Goal: Find contact information: Find contact information

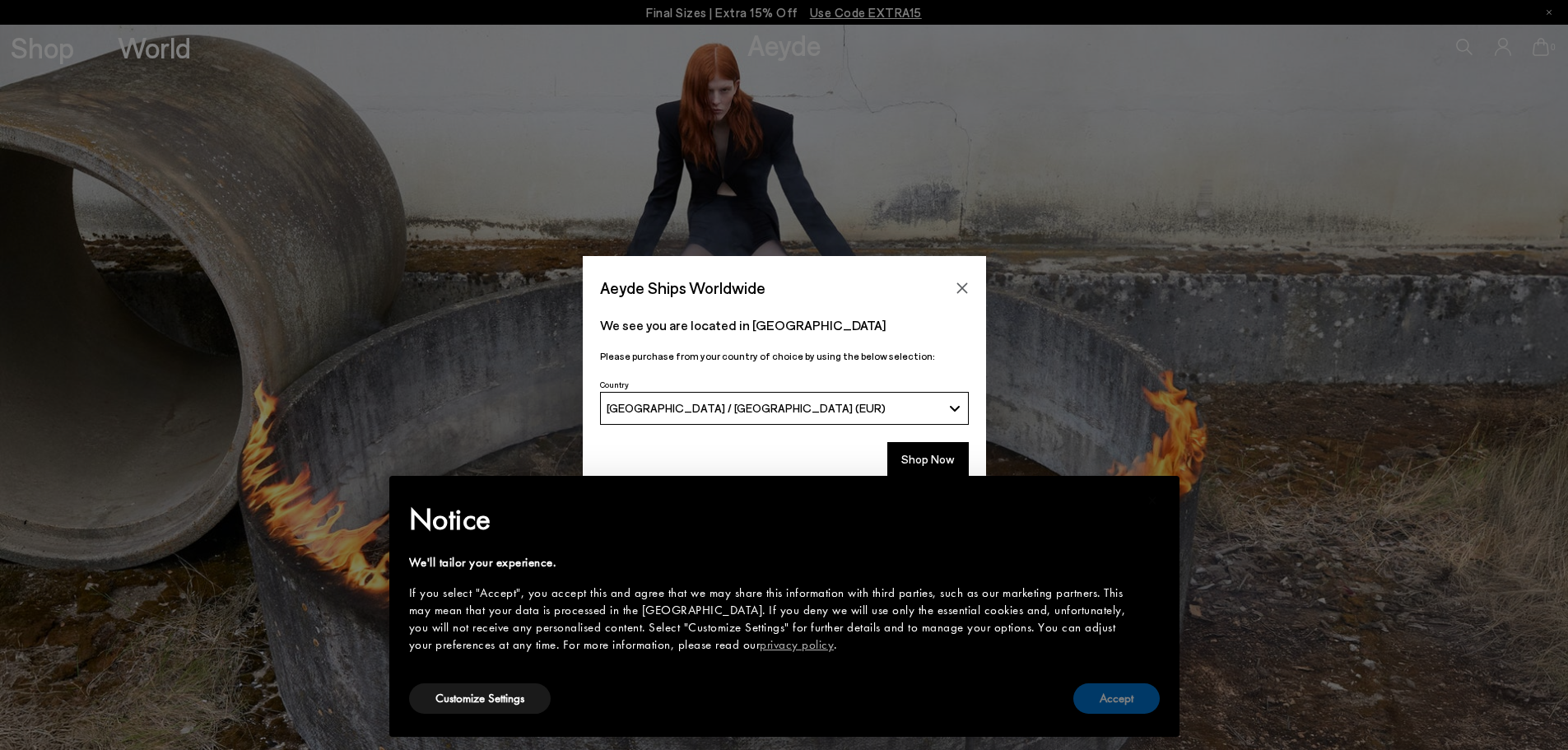
click at [1125, 705] on button "Accept" at bounding box center [1117, 698] width 87 height 31
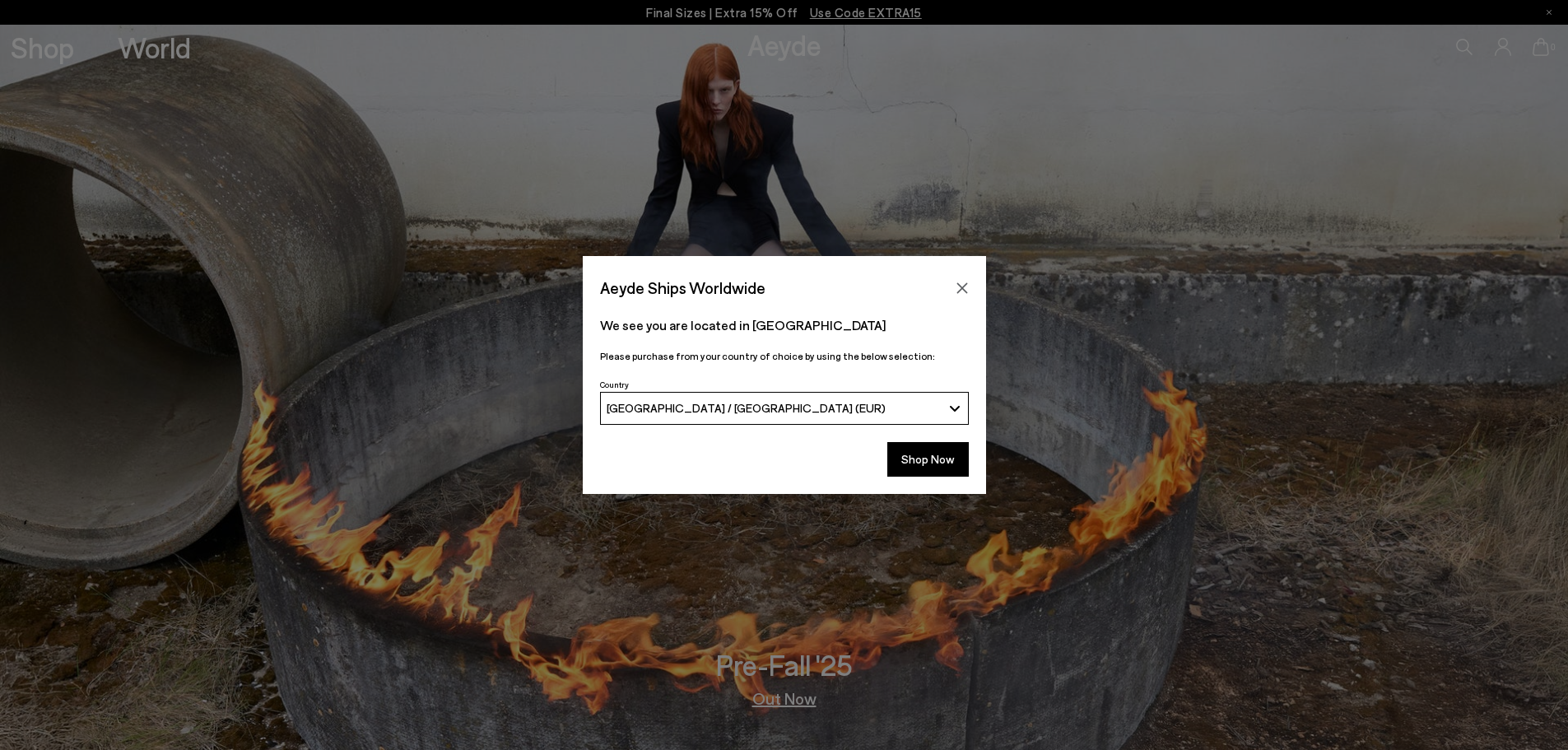
click at [966, 283] on icon "Close" at bounding box center [961, 287] width 11 height 11
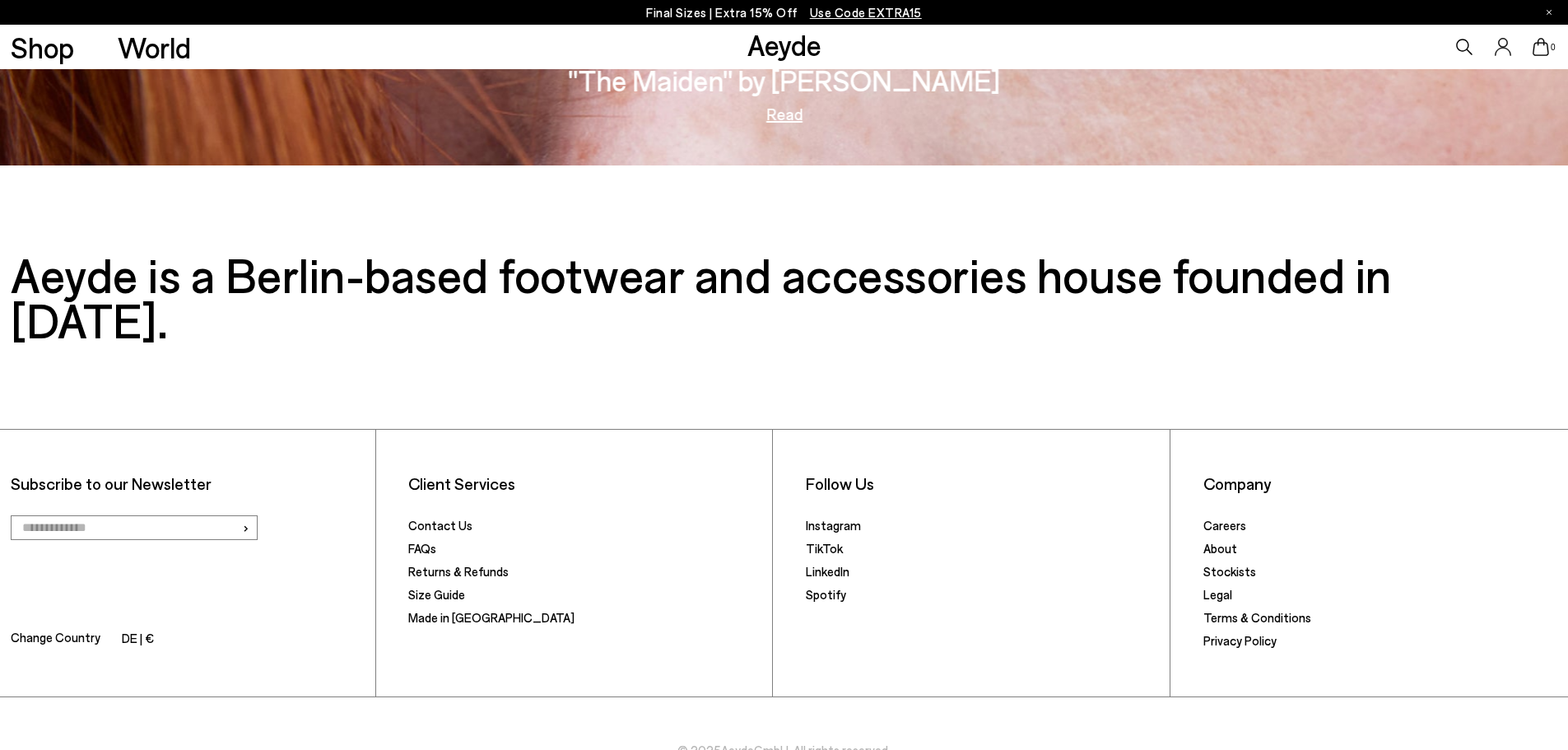
scroll to position [3415, 0]
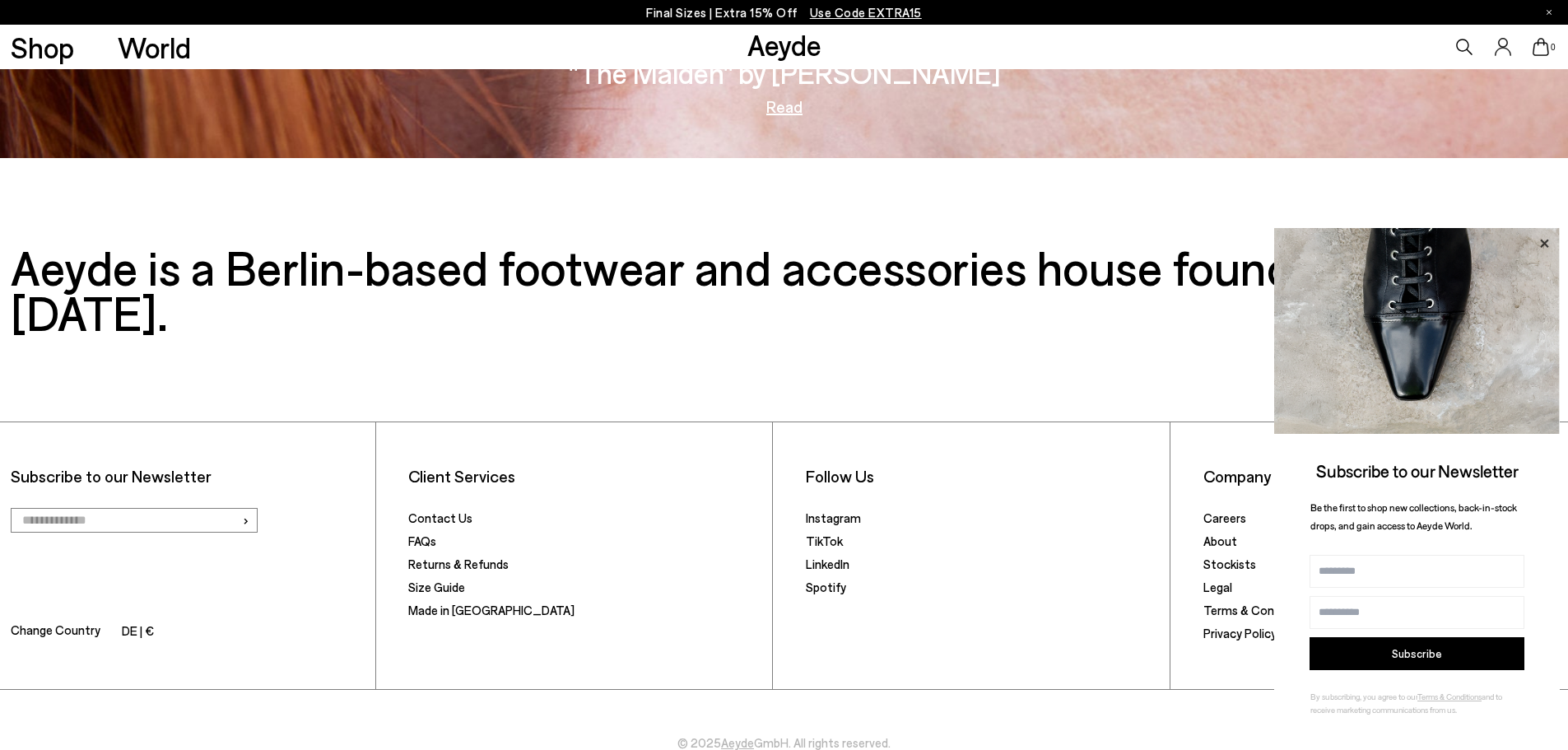
click at [1543, 240] on icon at bounding box center [1544, 243] width 22 height 22
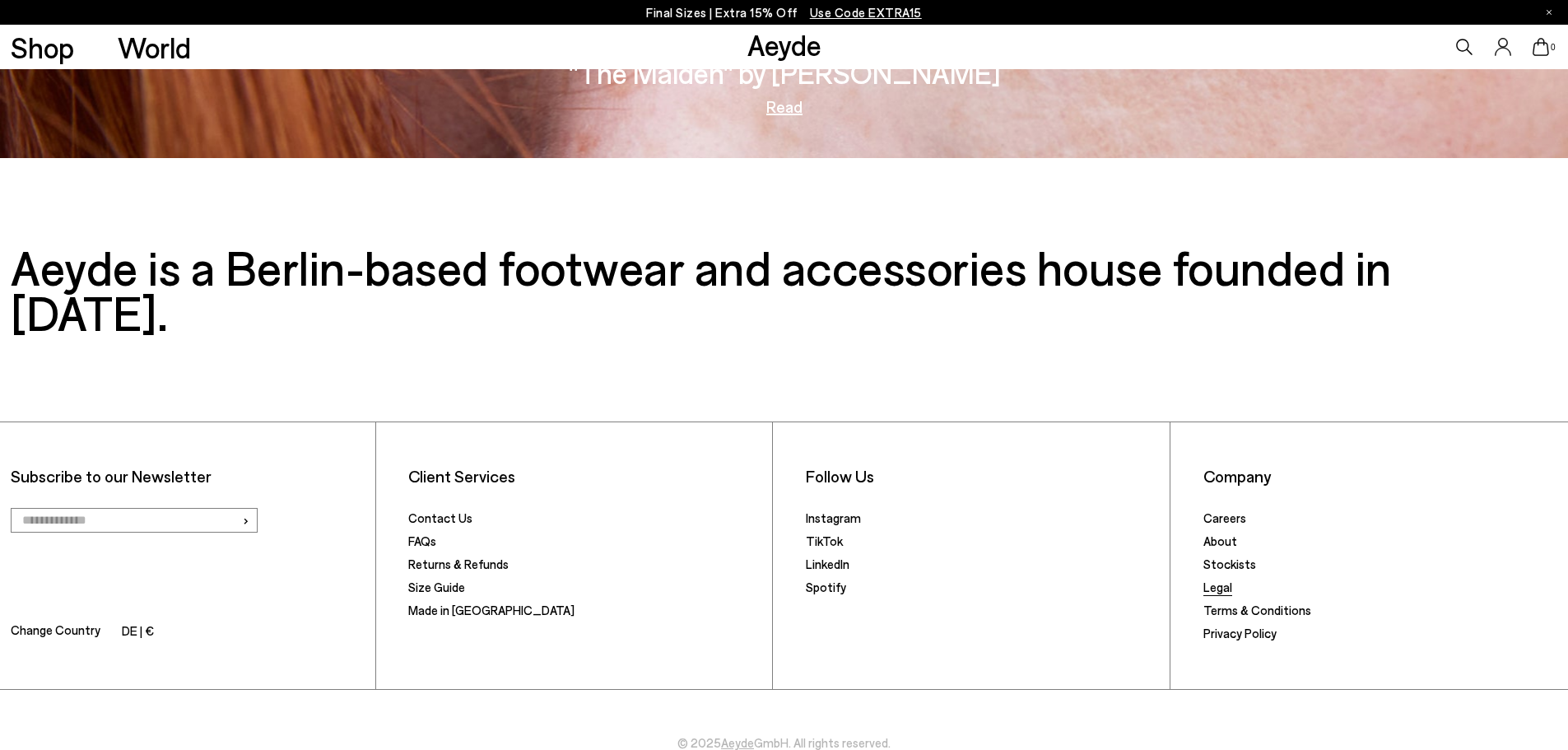
click at [1223, 580] on link "Legal" at bounding box center [1217, 586] width 29 height 15
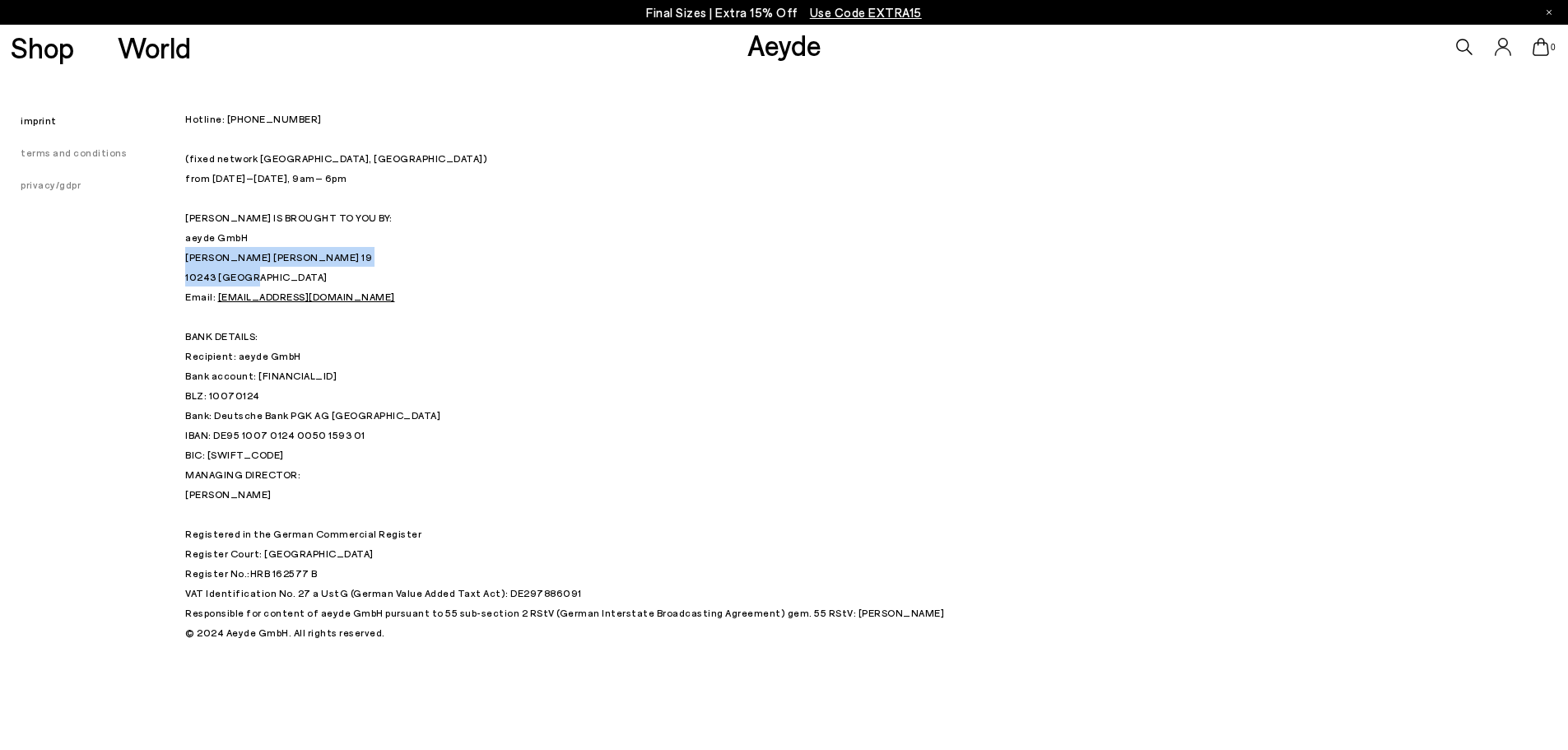
drag, startPoint x: 187, startPoint y: 257, endPoint x: 285, endPoint y: 279, distance: 100.4
click at [285, 279] on p "Hotline: +49 (0) 30 34 655 808 (fixed network Berlin, Germany) from Monday – Fr…" at bounding box center [596, 286] width 823 height 356
copy p "Strausberger Platz 19 10243 Berlin"
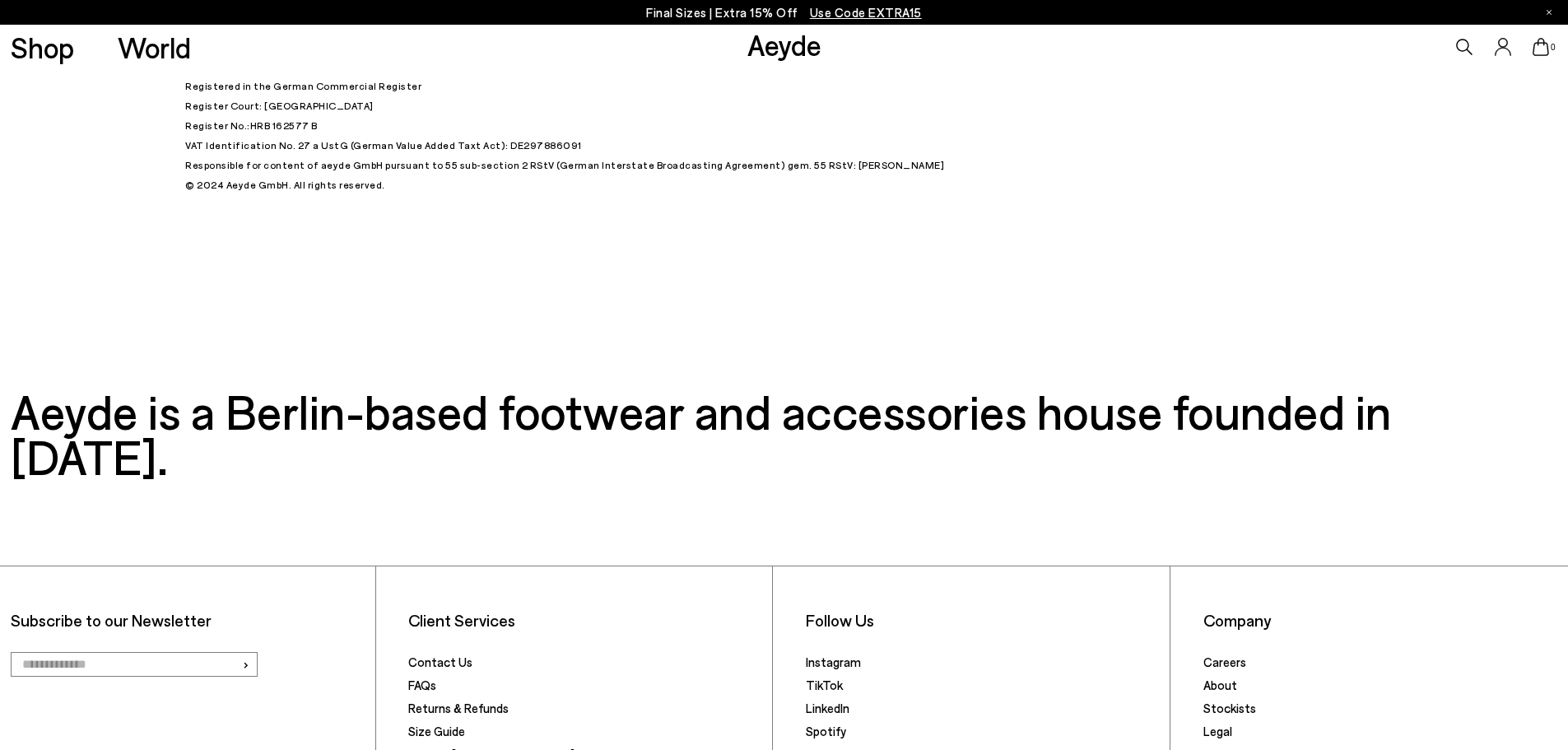
scroll to position [591, 0]
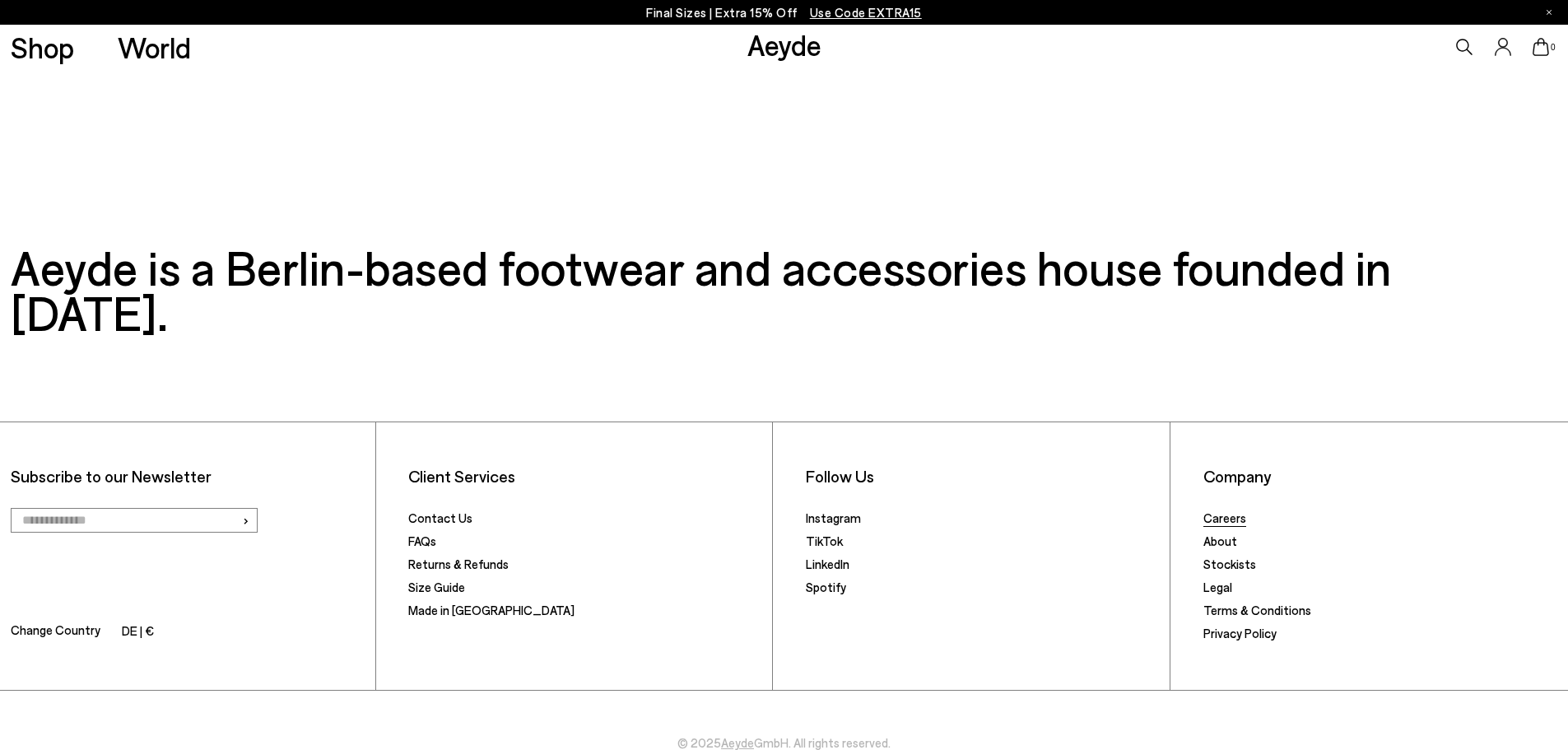
click at [1221, 511] on link "Careers" at bounding box center [1224, 517] width 42 height 15
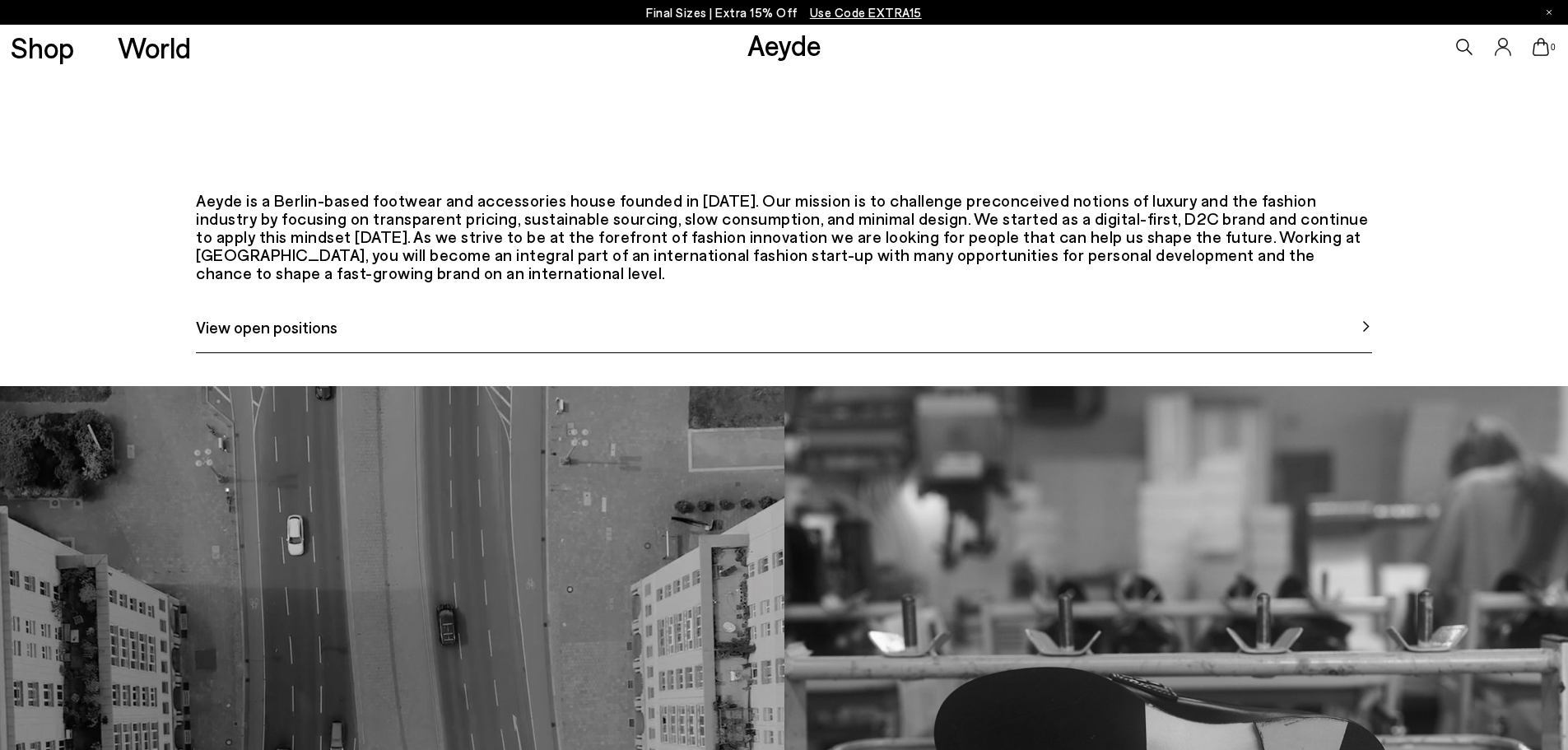
scroll to position [656, 0]
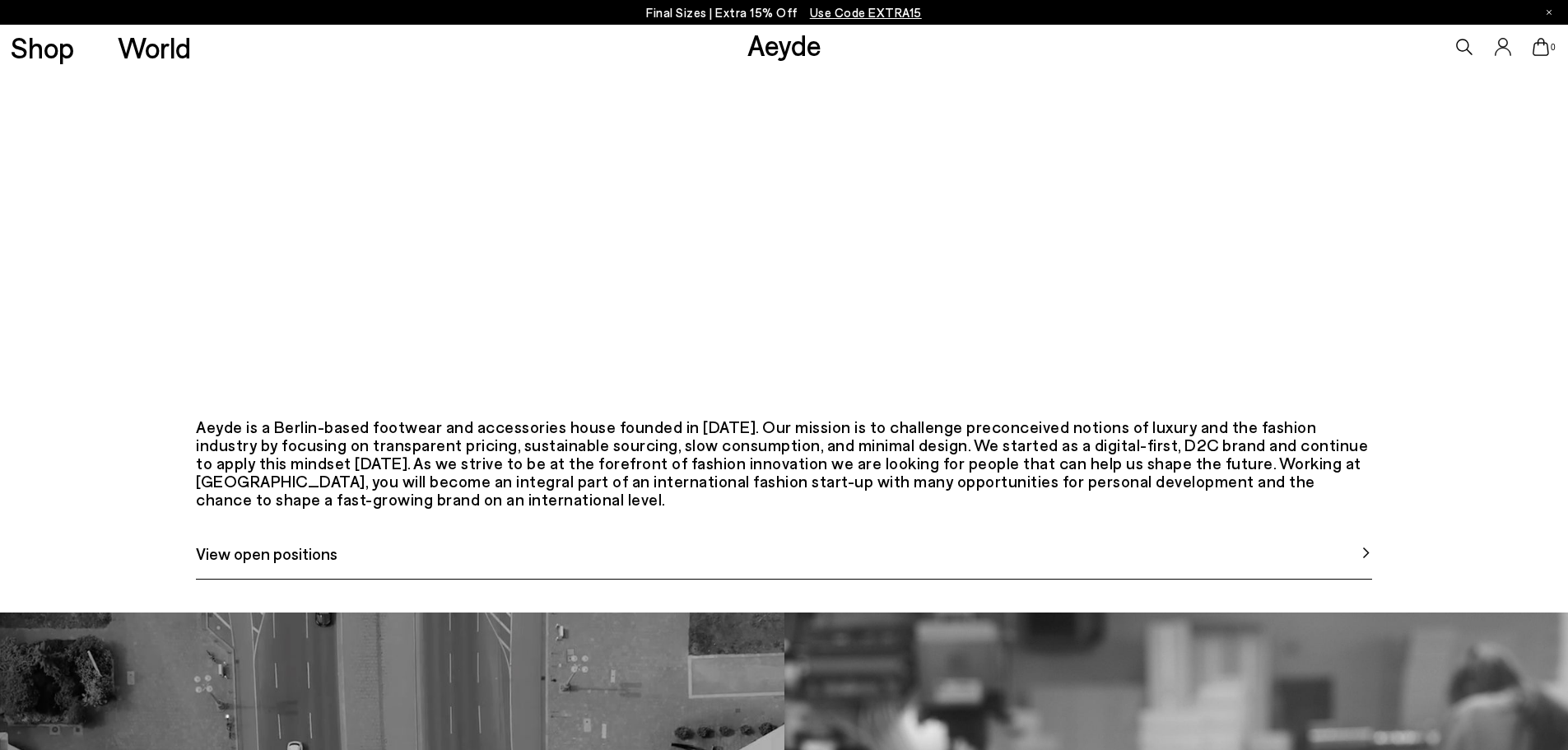
click at [273, 566] on span "View open positions" at bounding box center [267, 553] width 142 height 25
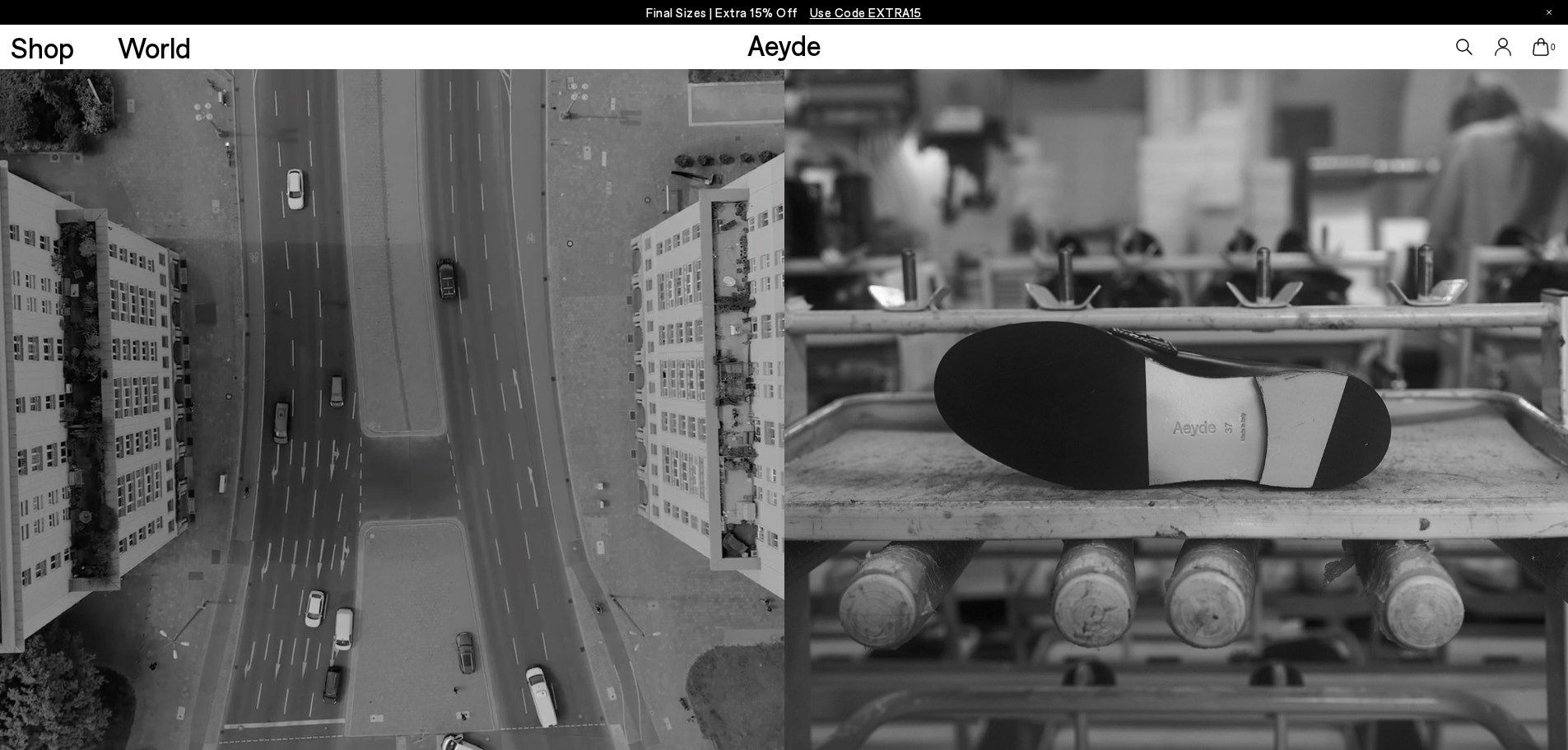
scroll to position [988, 0]
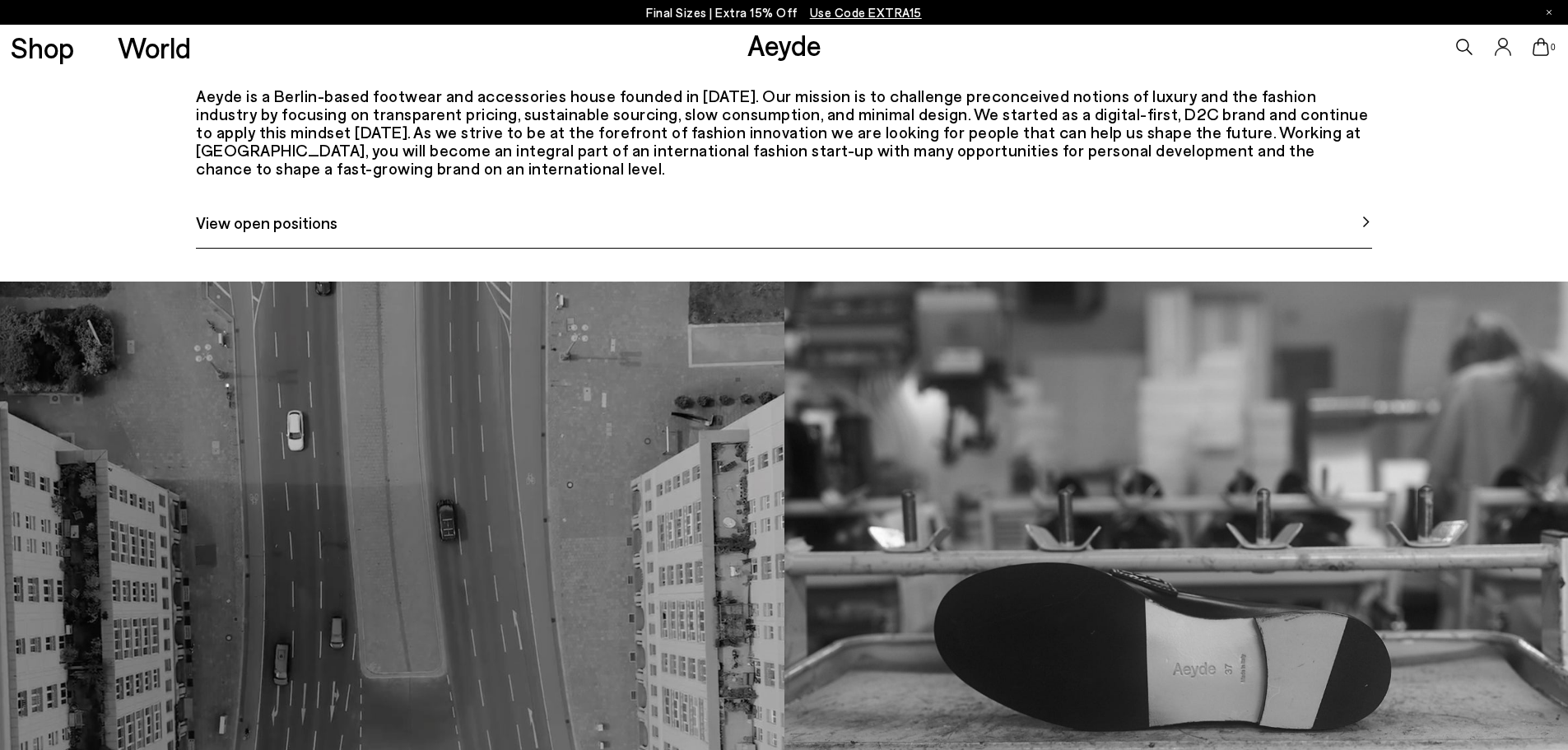
click at [1359, 228] on img at bounding box center [1365, 222] width 13 height 13
